Goal: Information Seeking & Learning: Learn about a topic

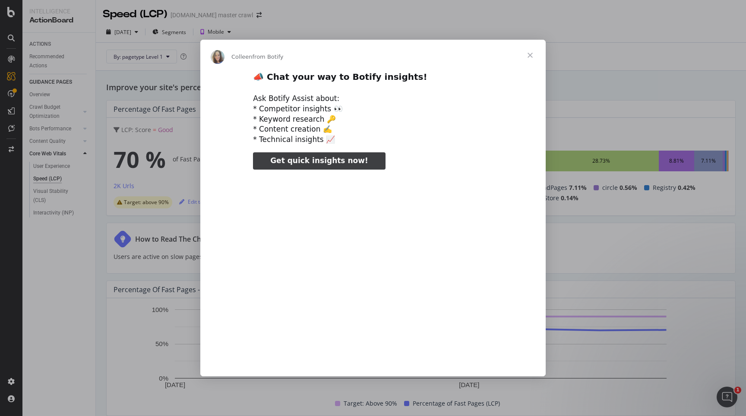
click at [526, 52] on span "Close" at bounding box center [530, 55] width 31 height 31
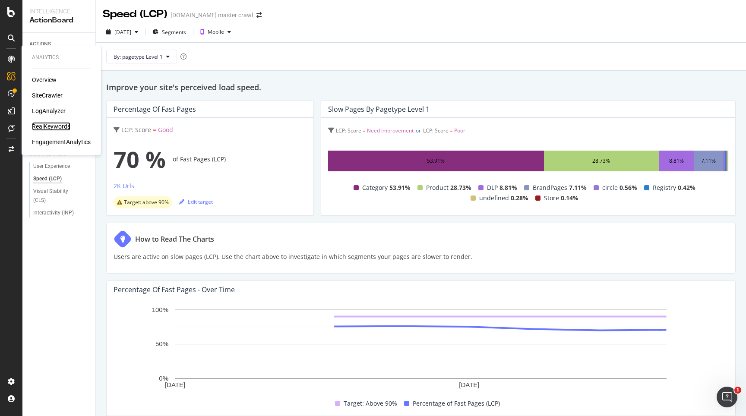
click at [65, 125] on div "RealKeywords" at bounding box center [51, 126] width 38 height 9
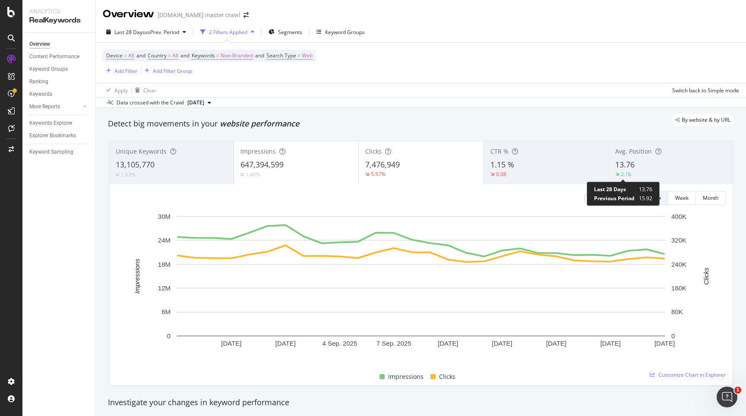
click at [627, 174] on div "2.16" at bounding box center [626, 174] width 10 height 7
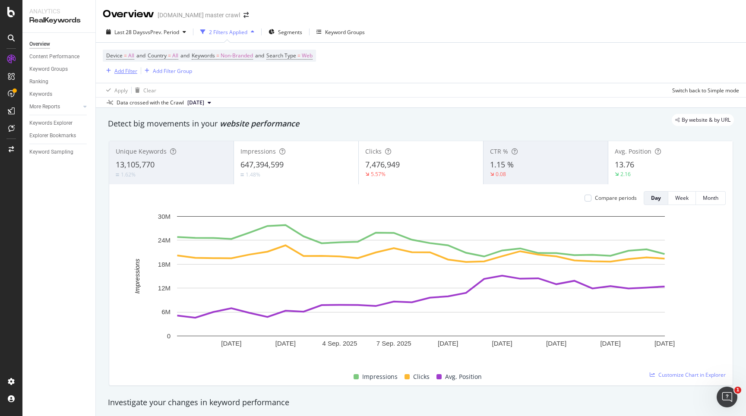
click at [122, 73] on div "Add Filter" at bounding box center [125, 70] width 23 height 7
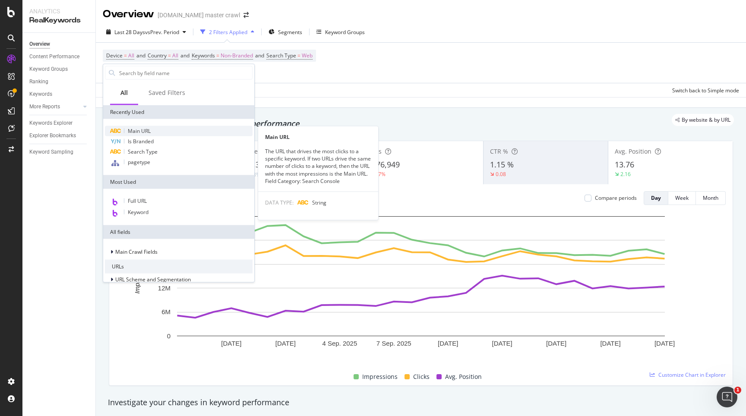
click at [158, 130] on div "Main URL" at bounding box center [179, 131] width 148 height 10
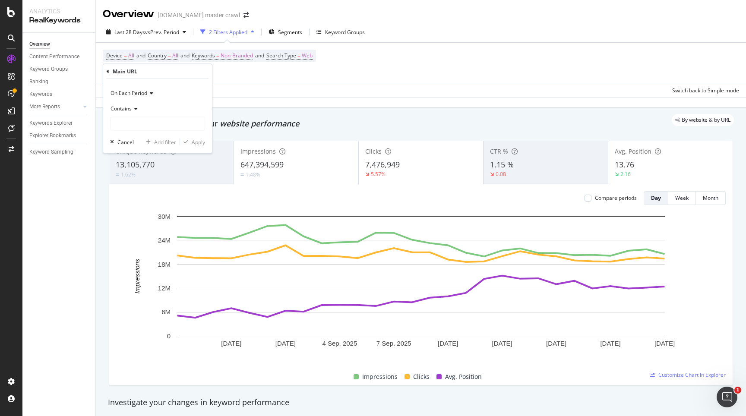
click at [163, 130] on div "On Each Period Contains Cancel Add filter Apply" at bounding box center [157, 116] width 109 height 74
click at [153, 120] on input "text" at bounding box center [158, 124] width 94 height 14
paste input "kid bathmat"
type input "kid+bathmat"
click at [199, 140] on div "Apply" at bounding box center [198, 141] width 13 height 7
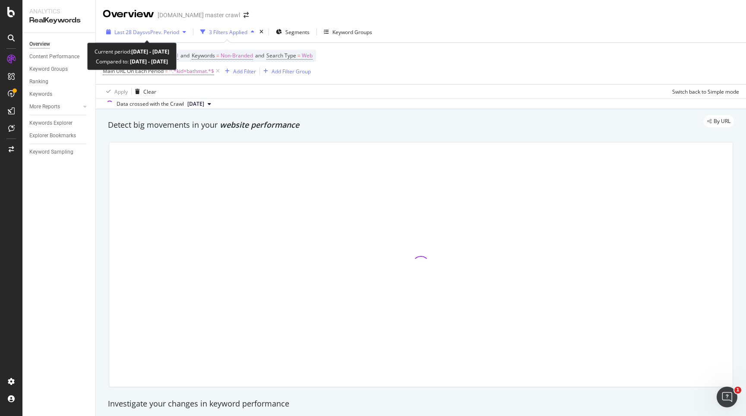
click at [146, 35] on span "vs Prev. Period" at bounding box center [162, 31] width 34 height 7
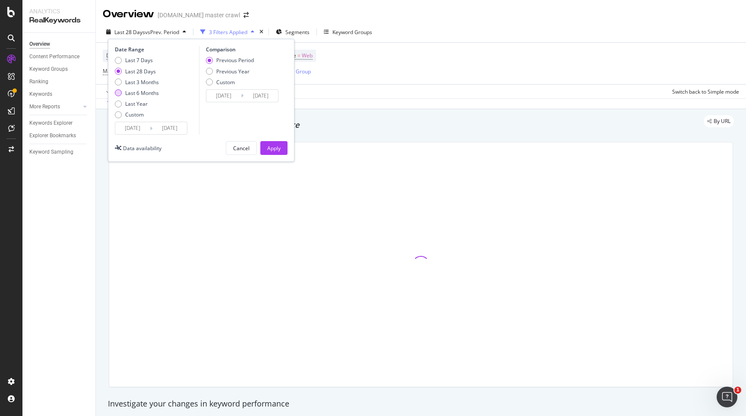
click at [119, 95] on div "Last 6 Months" at bounding box center [118, 92] width 7 height 7
type input "[DATE]"
click at [271, 148] on div "Apply" at bounding box center [273, 148] width 13 height 7
